Goal: Task Accomplishment & Management: Complete application form

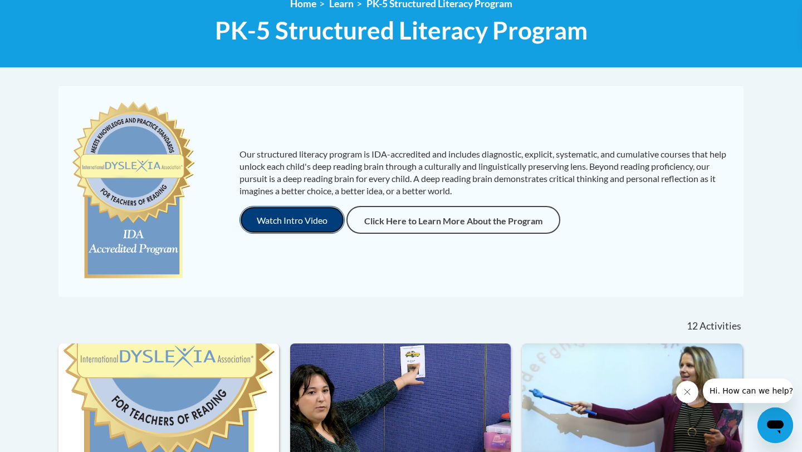
click at [268, 221] on button "Watch Intro Video" at bounding box center [291, 220] width 105 height 28
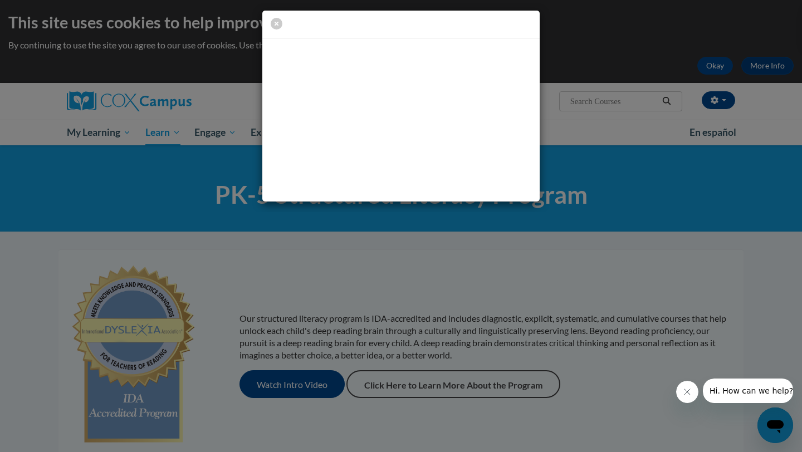
click at [684, 391] on icon "Close message from company" at bounding box center [686, 391] width 9 height 9
click at [273, 25] on icon "button" at bounding box center [277, 24] width 12 height 12
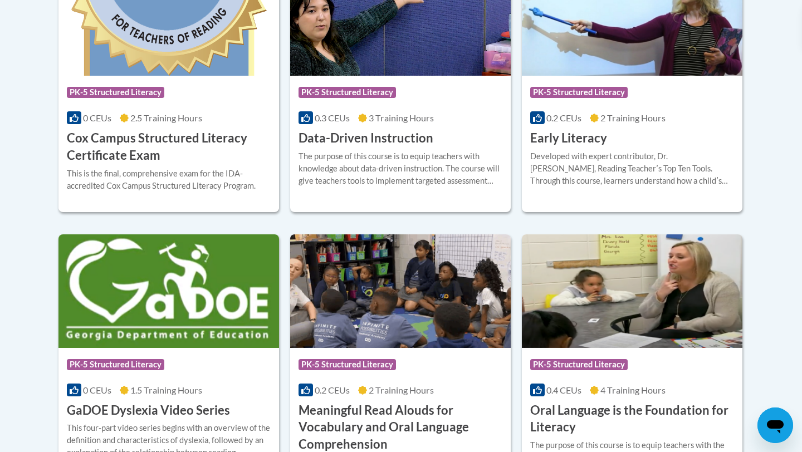
scroll to position [546, 0]
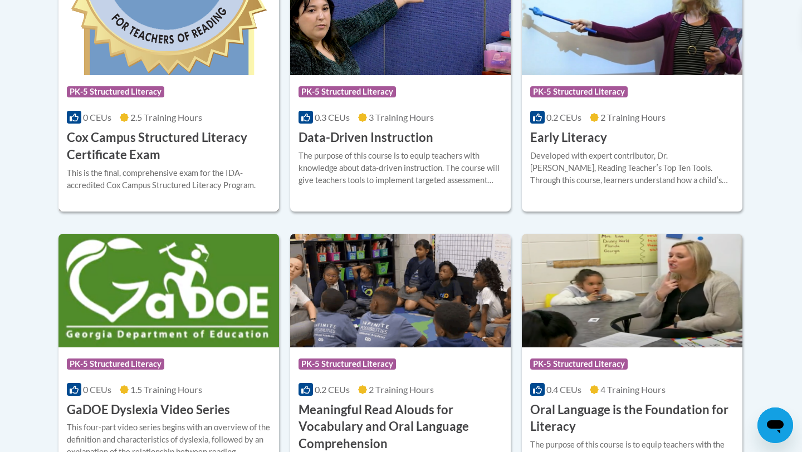
click at [163, 135] on h3 "Cox Campus Structured Literacy Certificate Exam" at bounding box center [169, 146] width 204 height 35
